Goal: Check status: Check status

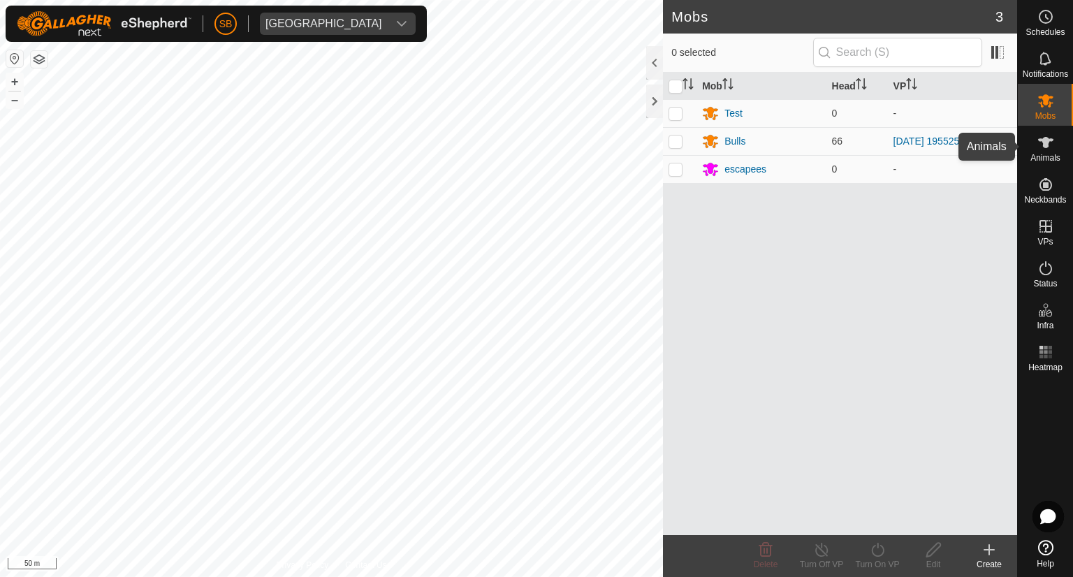
click at [1049, 149] on icon at bounding box center [1045, 142] width 17 height 17
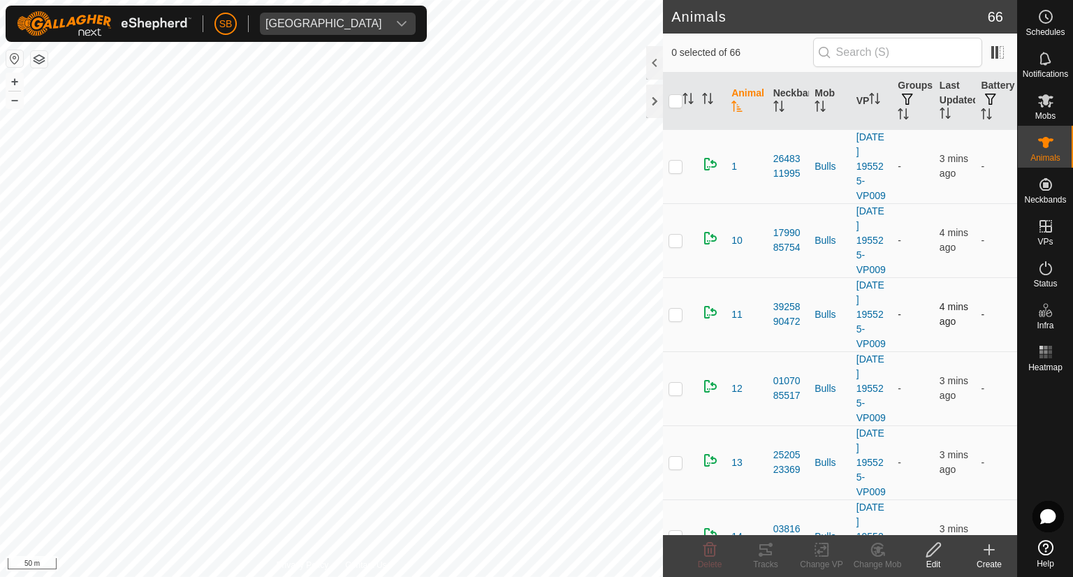
click at [672, 320] on p-checkbox at bounding box center [675, 314] width 14 height 11
checkbox input "true"
click at [768, 552] on icon at bounding box center [765, 549] width 13 height 11
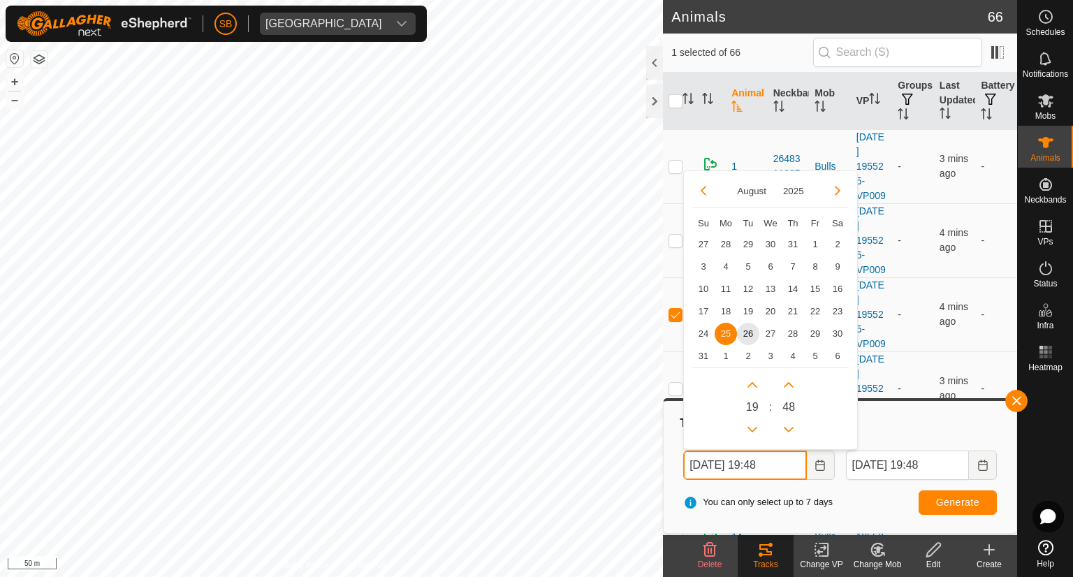
click at [789, 467] on input "[DATE] 19:48" at bounding box center [744, 464] width 123 height 29
click at [728, 313] on span "18" at bounding box center [726, 311] width 22 height 22
type input "[DATE] 19:48"
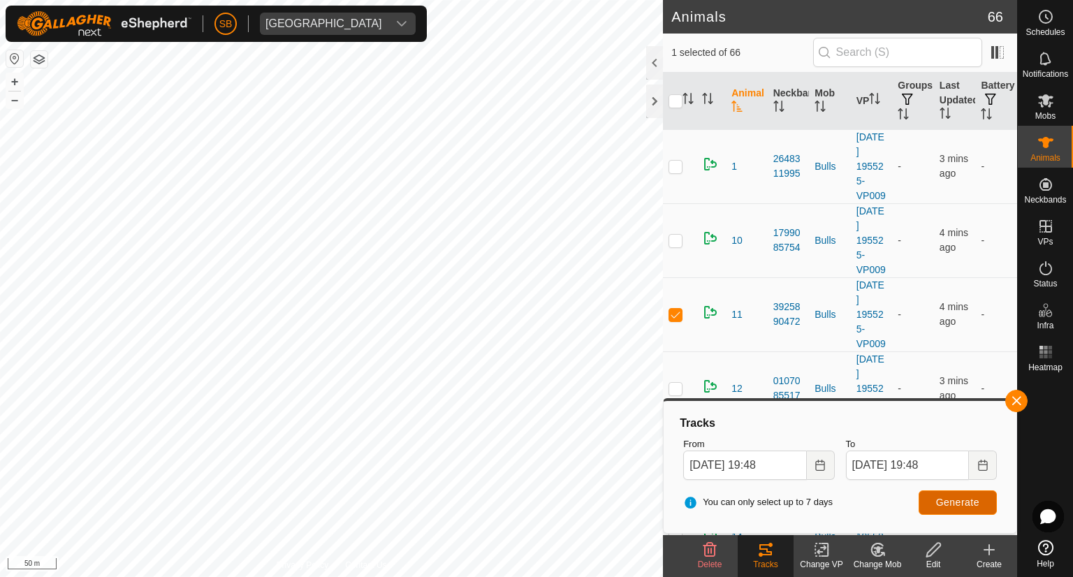
click at [958, 504] on span "Generate" at bounding box center [957, 502] width 43 height 11
click at [1043, 104] on icon at bounding box center [1045, 100] width 15 height 13
